Goal: Task Accomplishment & Management: Use online tool/utility

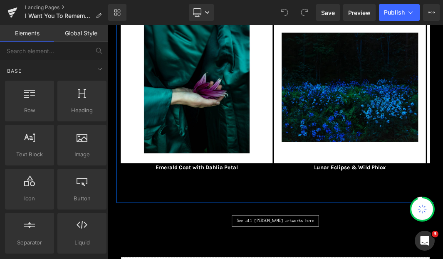
scroll to position [179, 0]
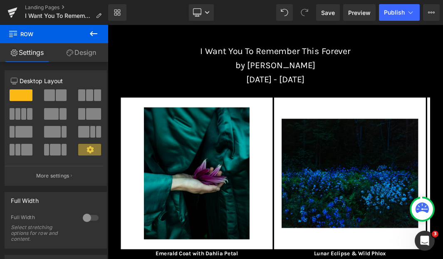
scroll to position [4, 0]
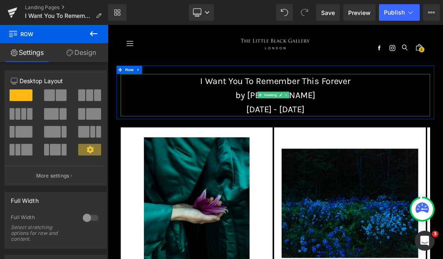
click at [403, 152] on span "[DATE] - [DATE]" at bounding box center [359, 151] width 87 height 15
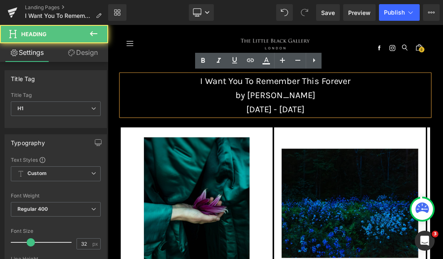
click at [443, 150] on h1 "[DATE] - [DATE]" at bounding box center [359, 151] width 465 height 21
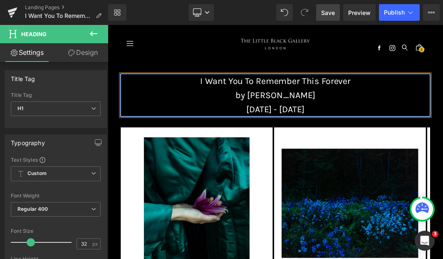
click at [328, 18] on link "Save" at bounding box center [328, 12] width 24 height 17
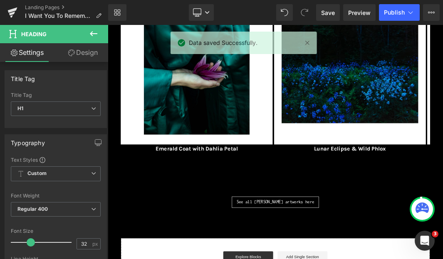
scroll to position [207, 0]
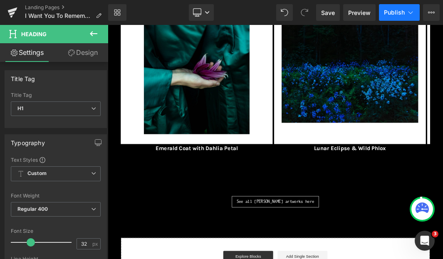
click at [413, 12] on icon at bounding box center [411, 12] width 8 height 8
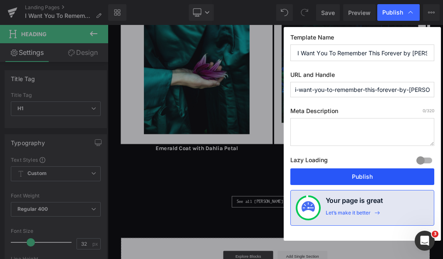
click at [376, 179] on button "Publish" at bounding box center [363, 177] width 144 height 17
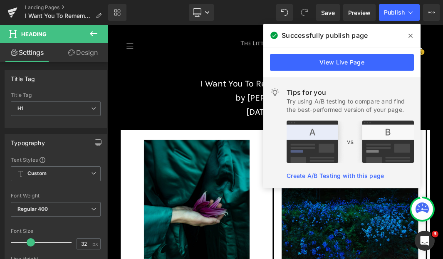
click at [411, 36] on icon at bounding box center [411, 35] width 4 height 7
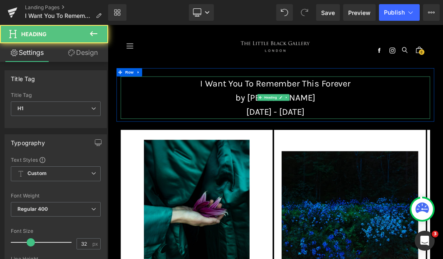
click at [427, 132] on h1 "by [PERSON_NAME]" at bounding box center [359, 134] width 465 height 21
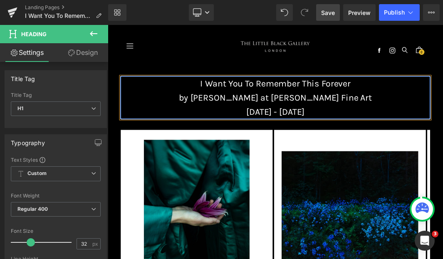
click at [329, 16] on span "Save" at bounding box center [328, 12] width 14 height 9
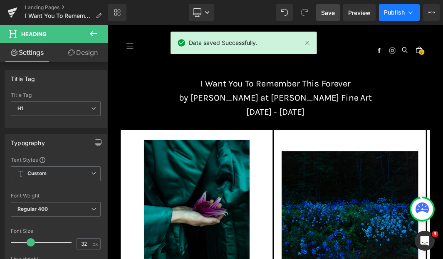
click at [398, 14] on span "Publish" at bounding box center [394, 12] width 21 height 7
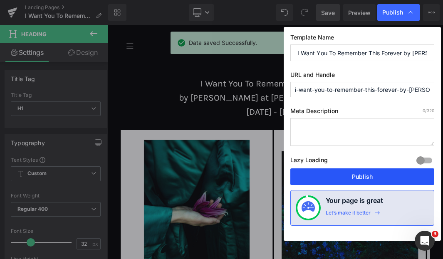
click at [370, 175] on button "Publish" at bounding box center [363, 177] width 144 height 17
